Goal: Information Seeking & Learning: Find specific fact

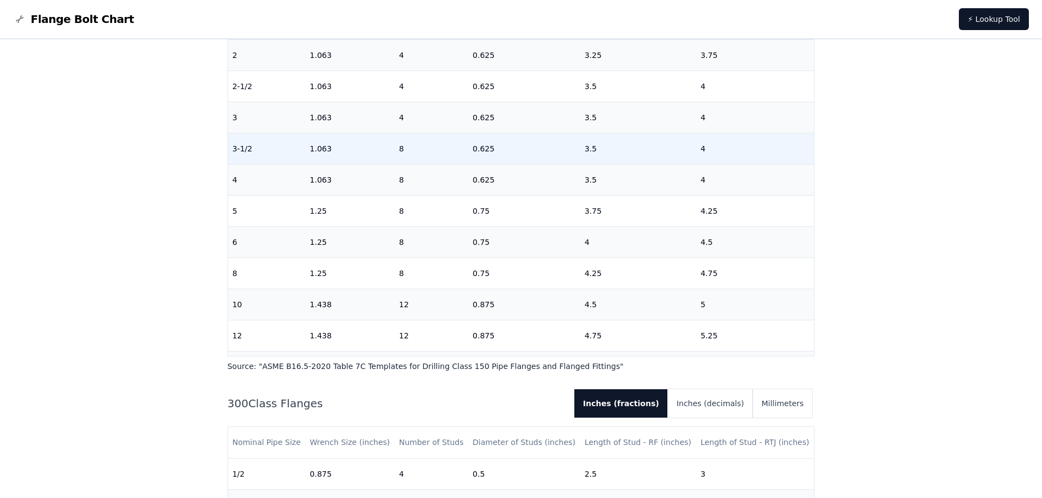
scroll to position [160, 0]
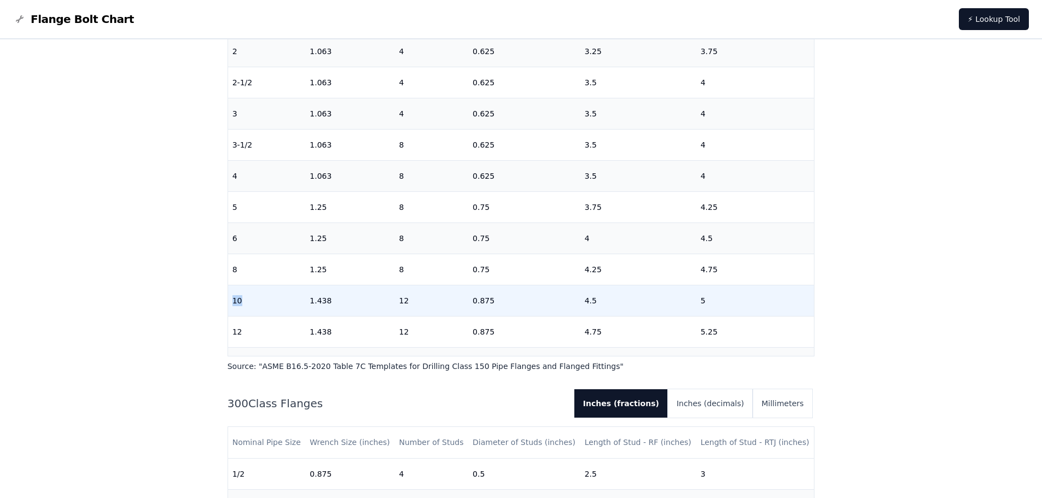
drag, startPoint x: 232, startPoint y: 298, endPoint x: 263, endPoint y: 303, distance: 31.0
click at [263, 303] on td "10" at bounding box center [267, 300] width 78 height 31
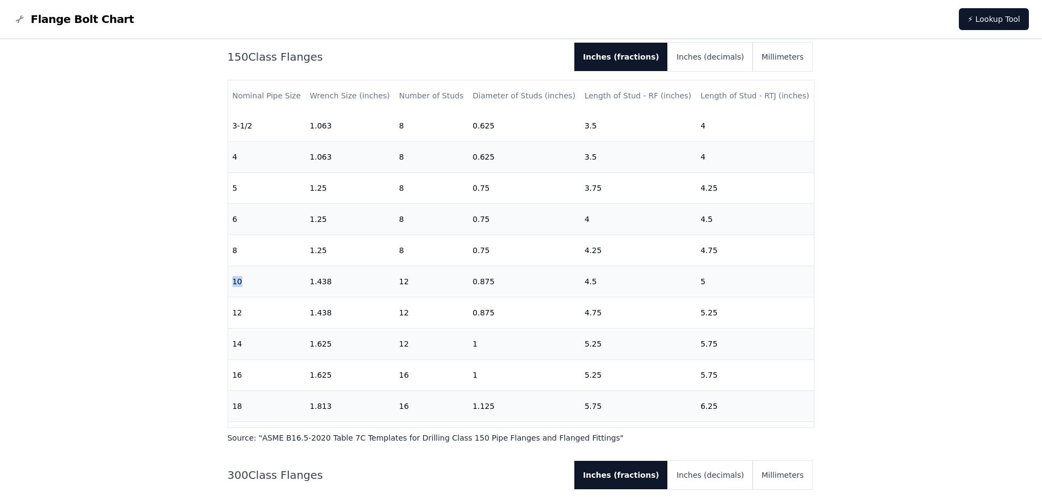
scroll to position [342, 0]
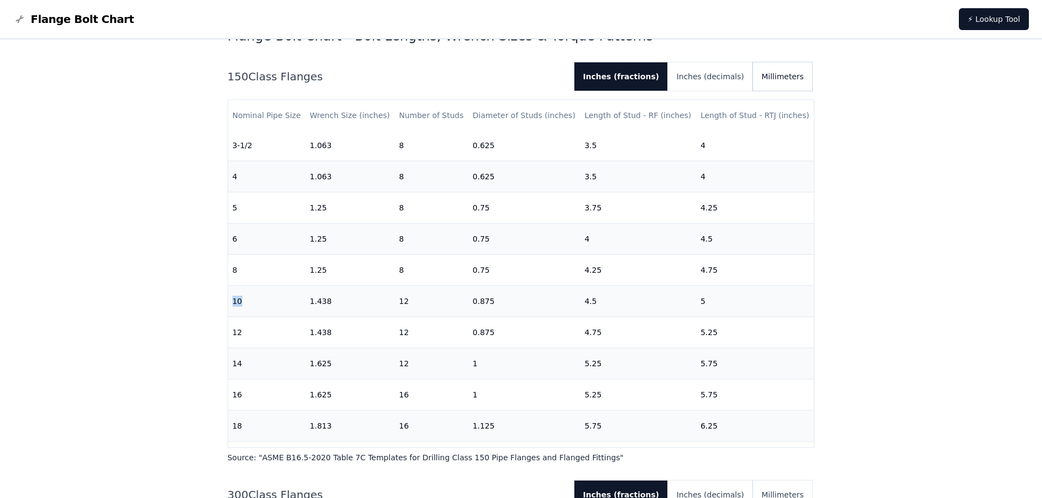
click at [788, 79] on button "Millimeters" at bounding box center [782, 76] width 60 height 28
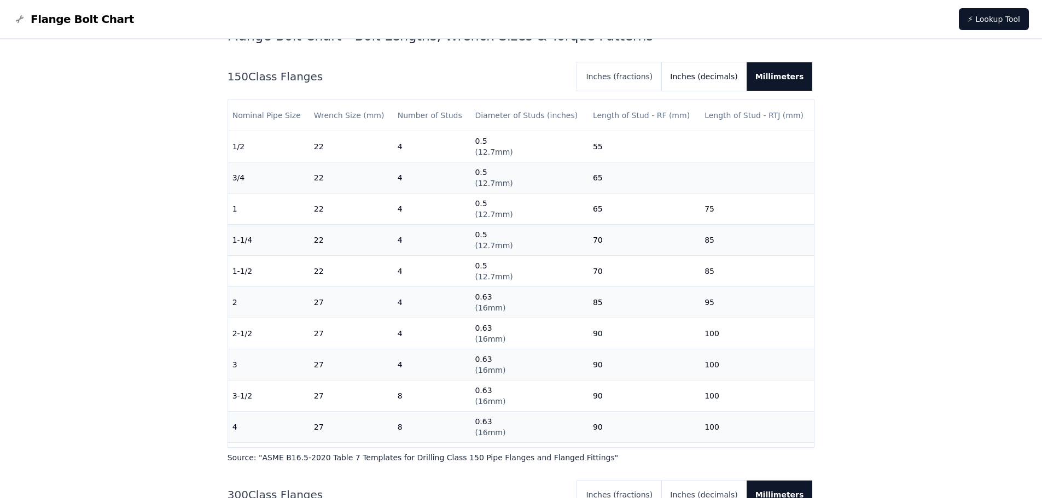
click at [708, 77] on button "Inches (decimals)" at bounding box center [703, 76] width 85 height 28
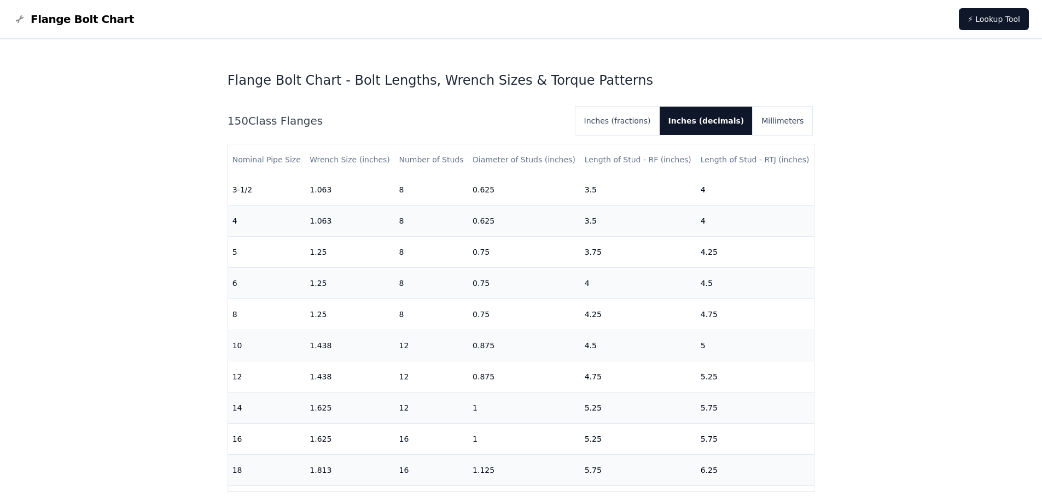
scroll to position [301, 0]
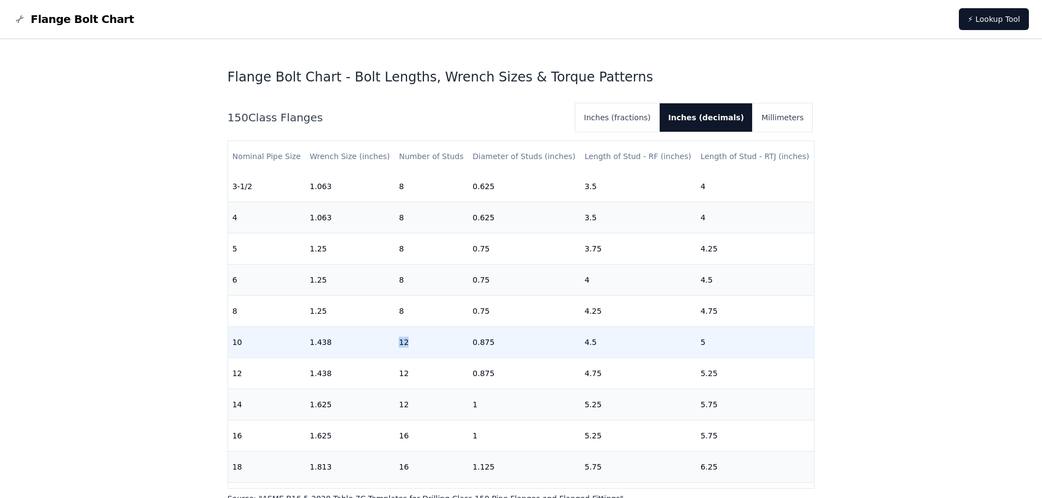
drag, startPoint x: 395, startPoint y: 342, endPoint x: 410, endPoint y: 344, distance: 14.9
click at [410, 344] on td "12" at bounding box center [431, 342] width 74 height 31
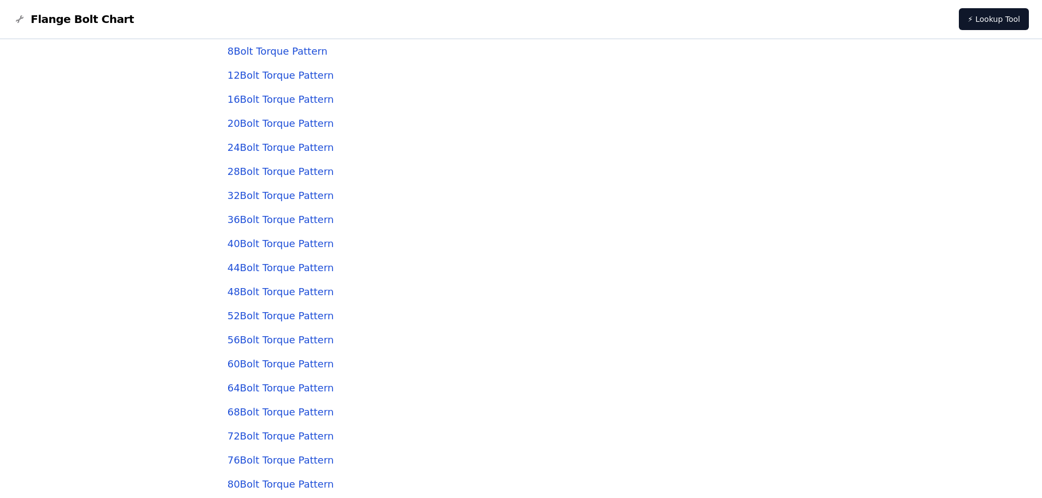
scroll to position [3330, 0]
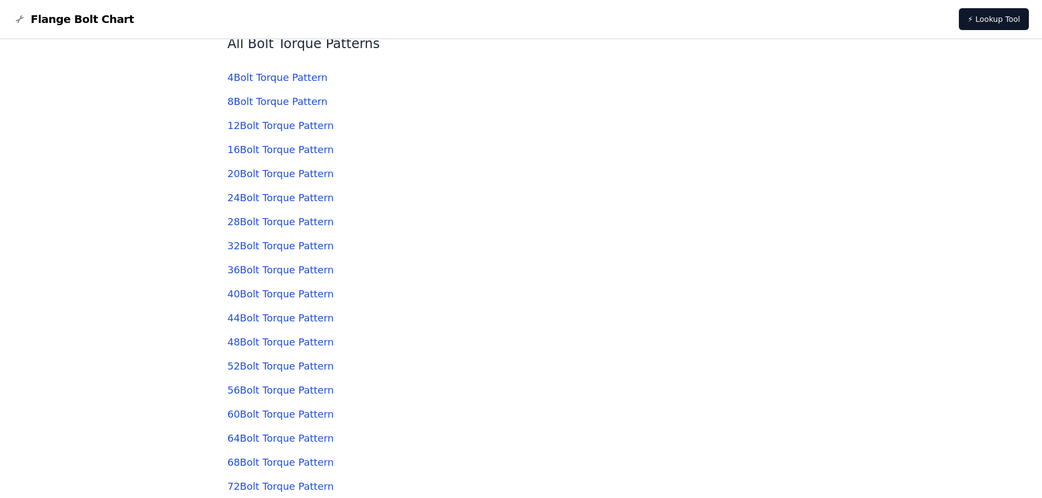
click at [242, 128] on link "12 Bolt Torque Pattern" at bounding box center [280, 125] width 106 height 11
